Goal: Task Accomplishment & Management: Manage account settings

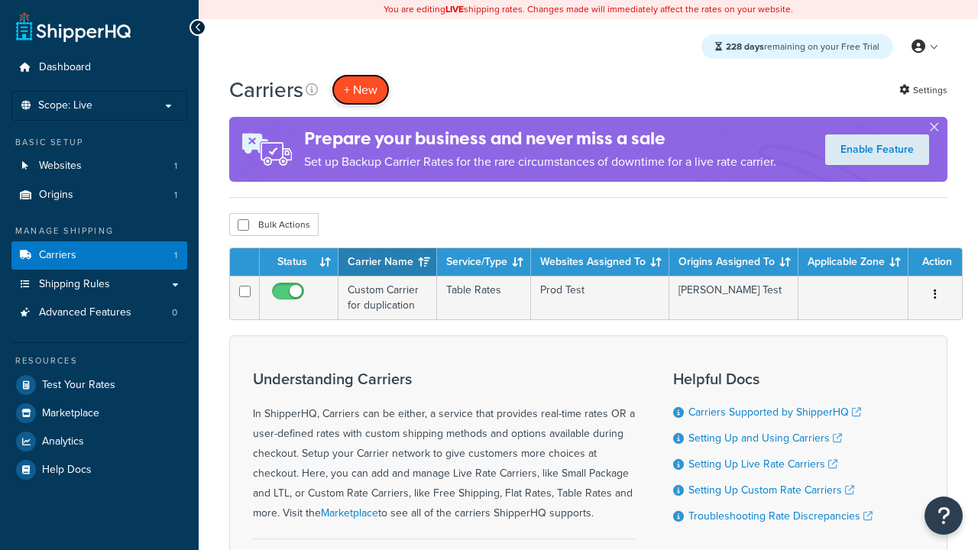
click at [361, 90] on button "+ New" at bounding box center [361, 89] width 58 height 31
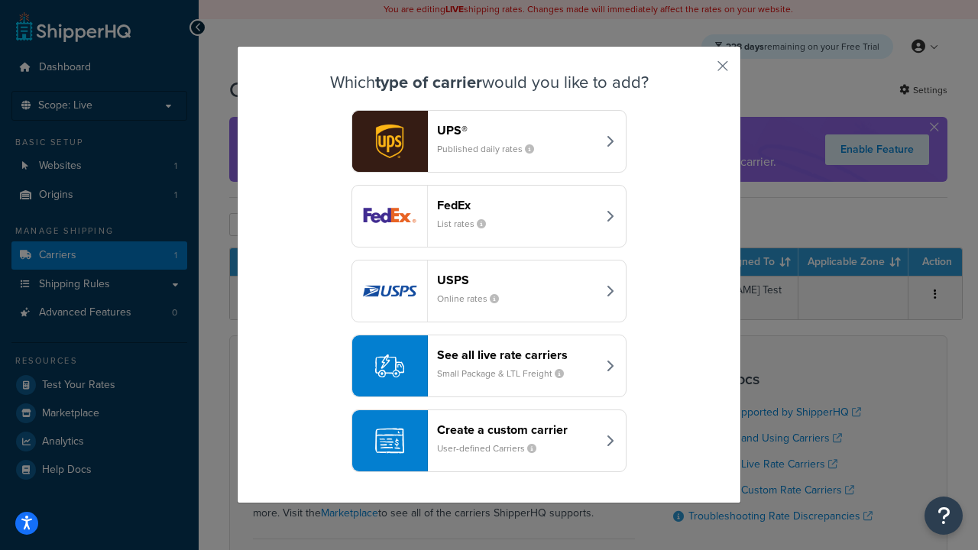
click at [517, 206] on header "FedEx" at bounding box center [517, 205] width 160 height 15
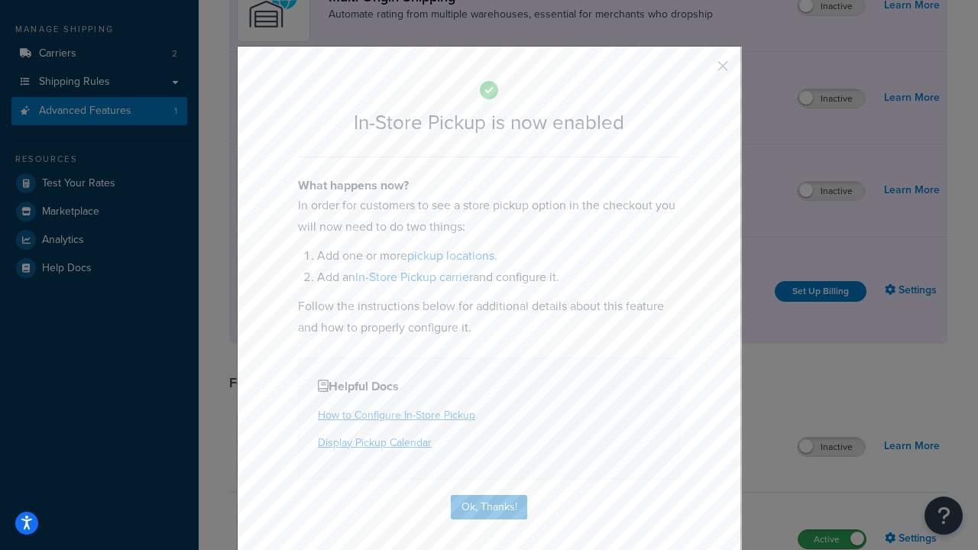
scroll to position [260, 0]
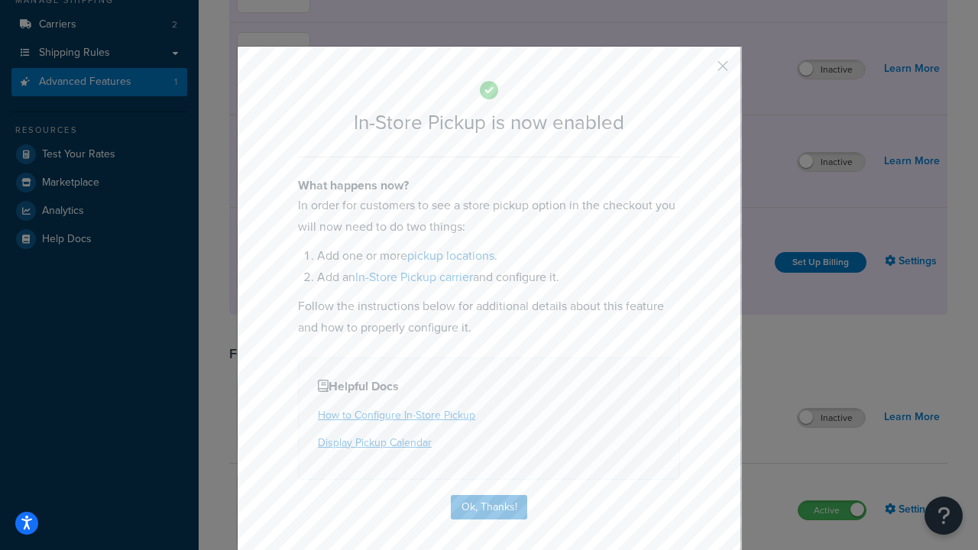
click at [700, 71] on button "button" at bounding box center [701, 72] width 4 height 4
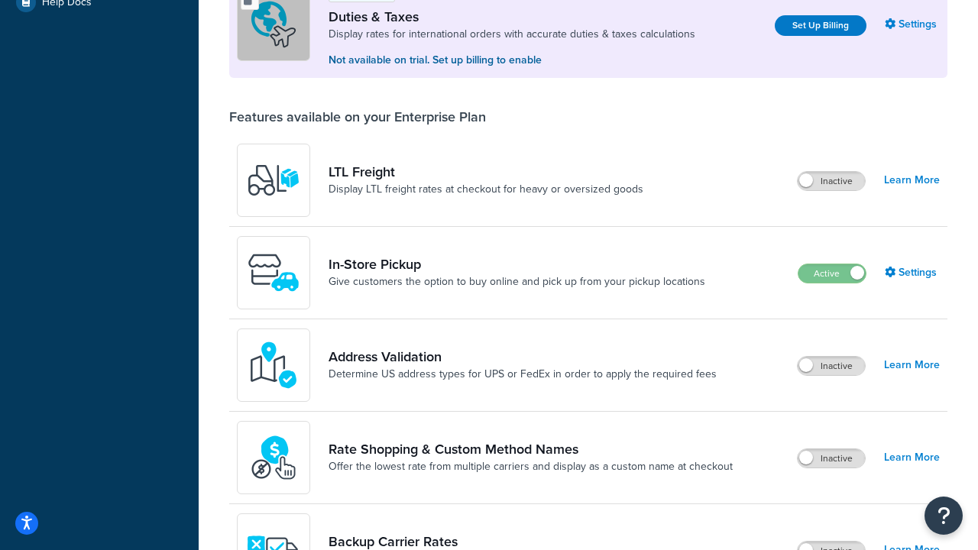
scroll to position [468, 0]
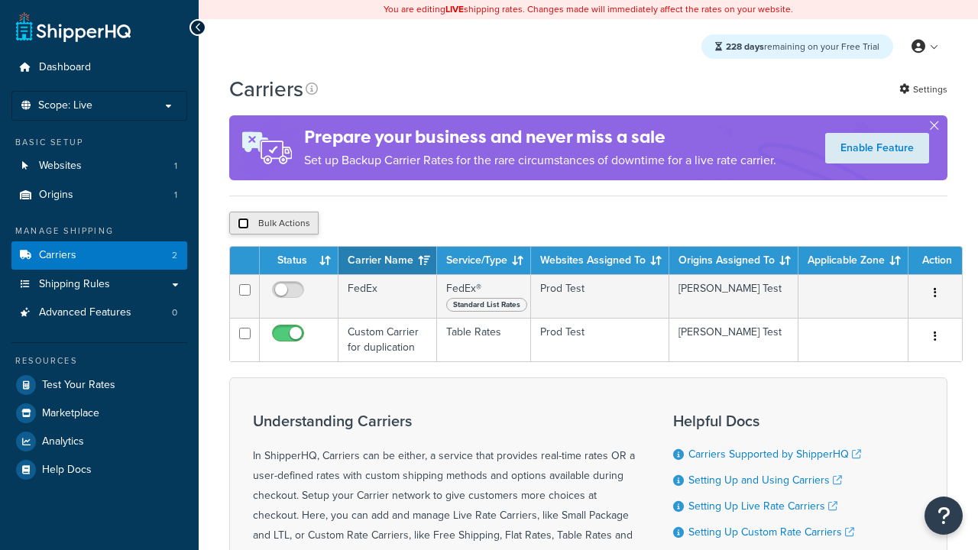
click at [243, 226] on input "checkbox" at bounding box center [243, 223] width 11 height 11
checkbox input "true"
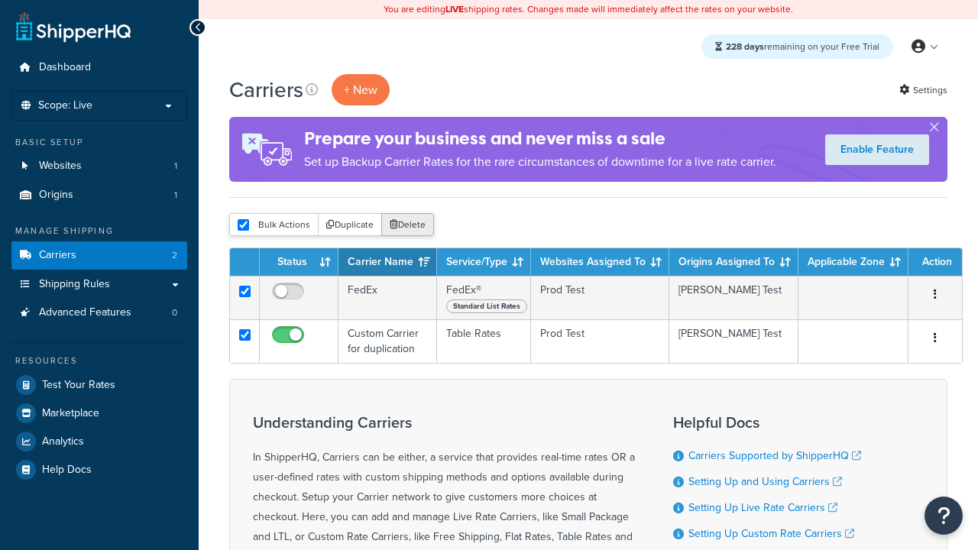
click at [411, 226] on button "Delete" at bounding box center [407, 224] width 53 height 23
